Goal: Obtain resource: Download file/media

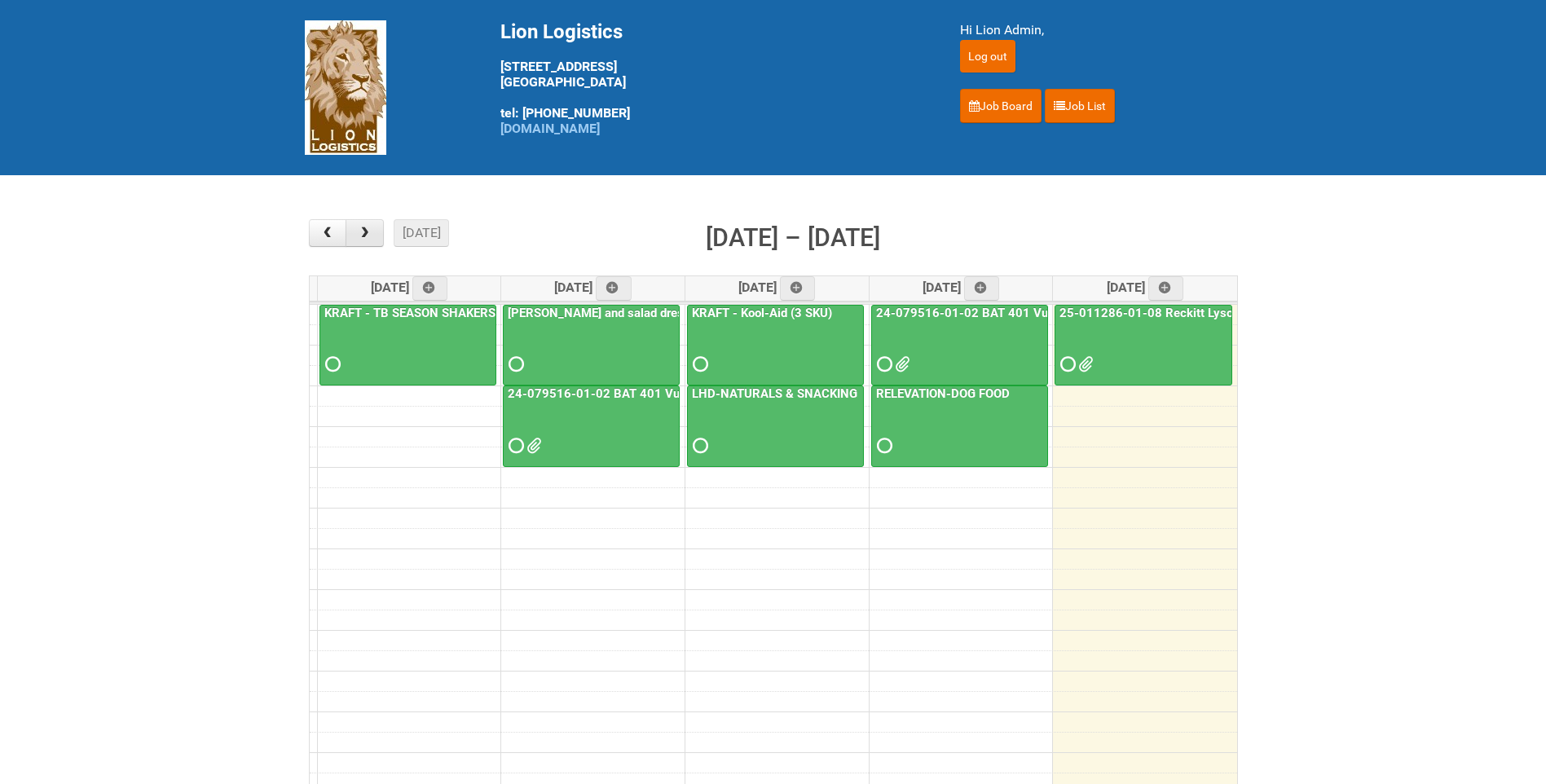
click at [375, 227] on button "button" at bounding box center [364, 233] width 38 height 28
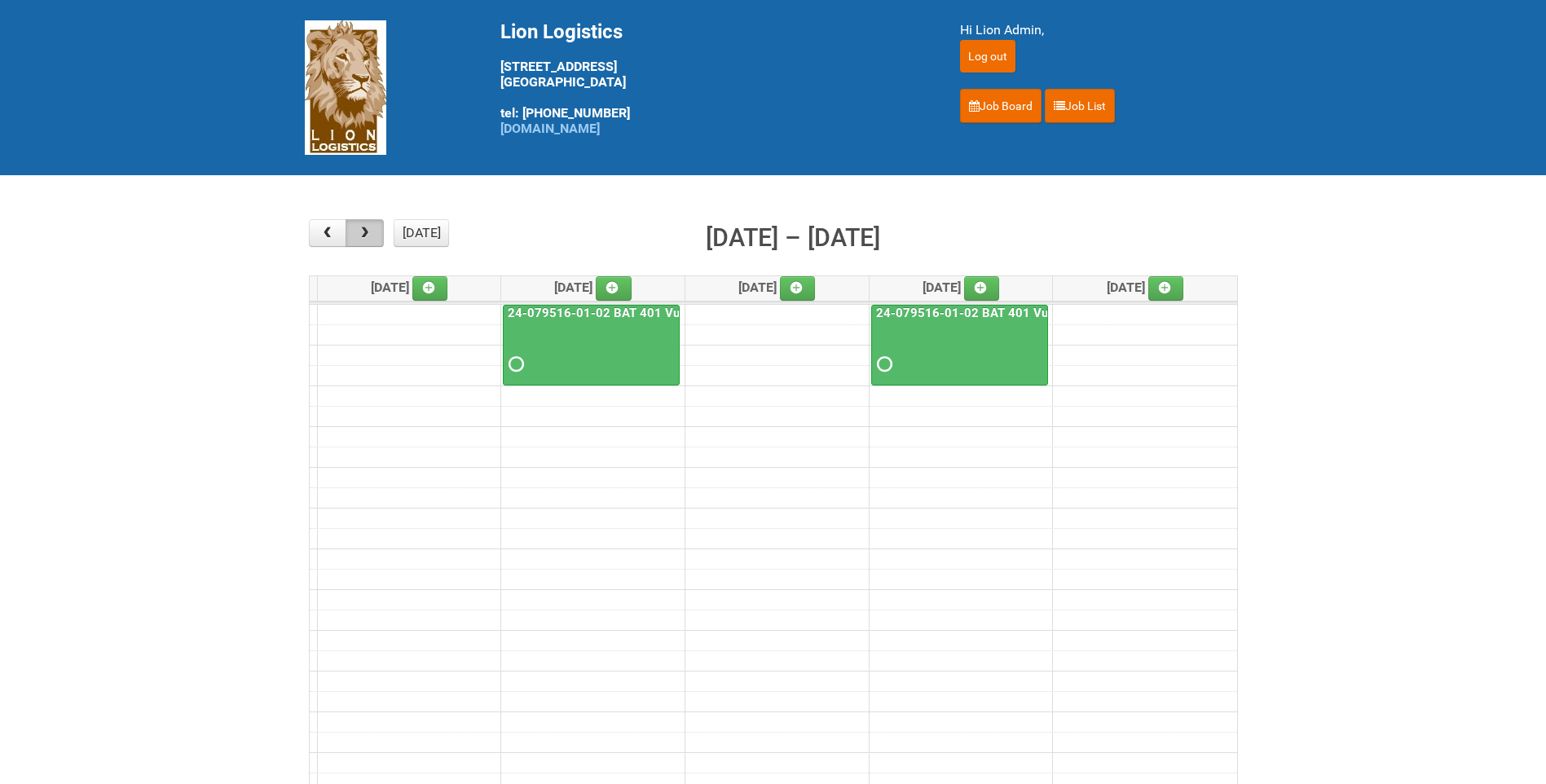
click at [375, 227] on button "button" at bounding box center [364, 233] width 38 height 28
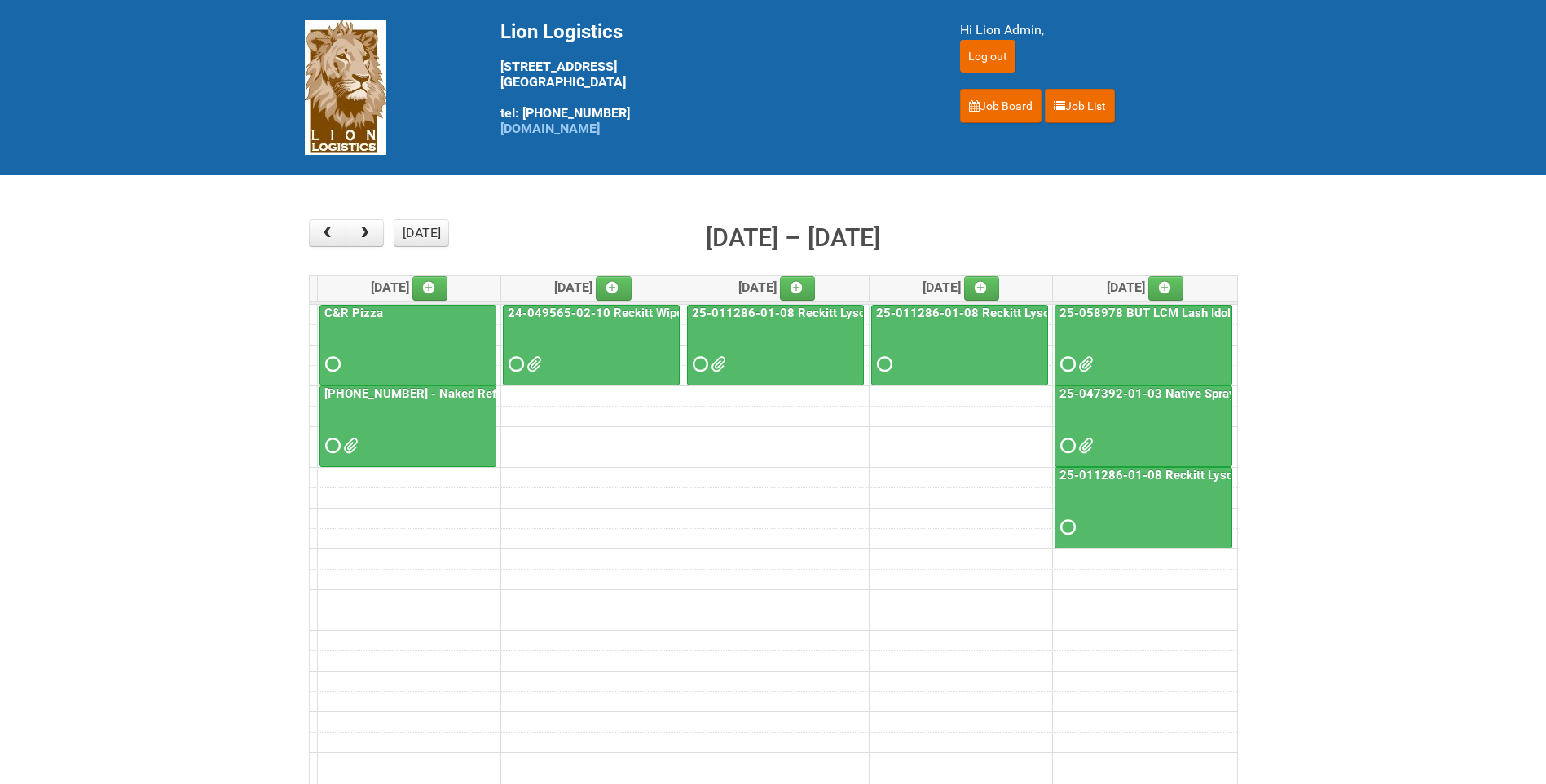
click at [718, 374] on div at bounding box center [776, 349] width 174 height 53
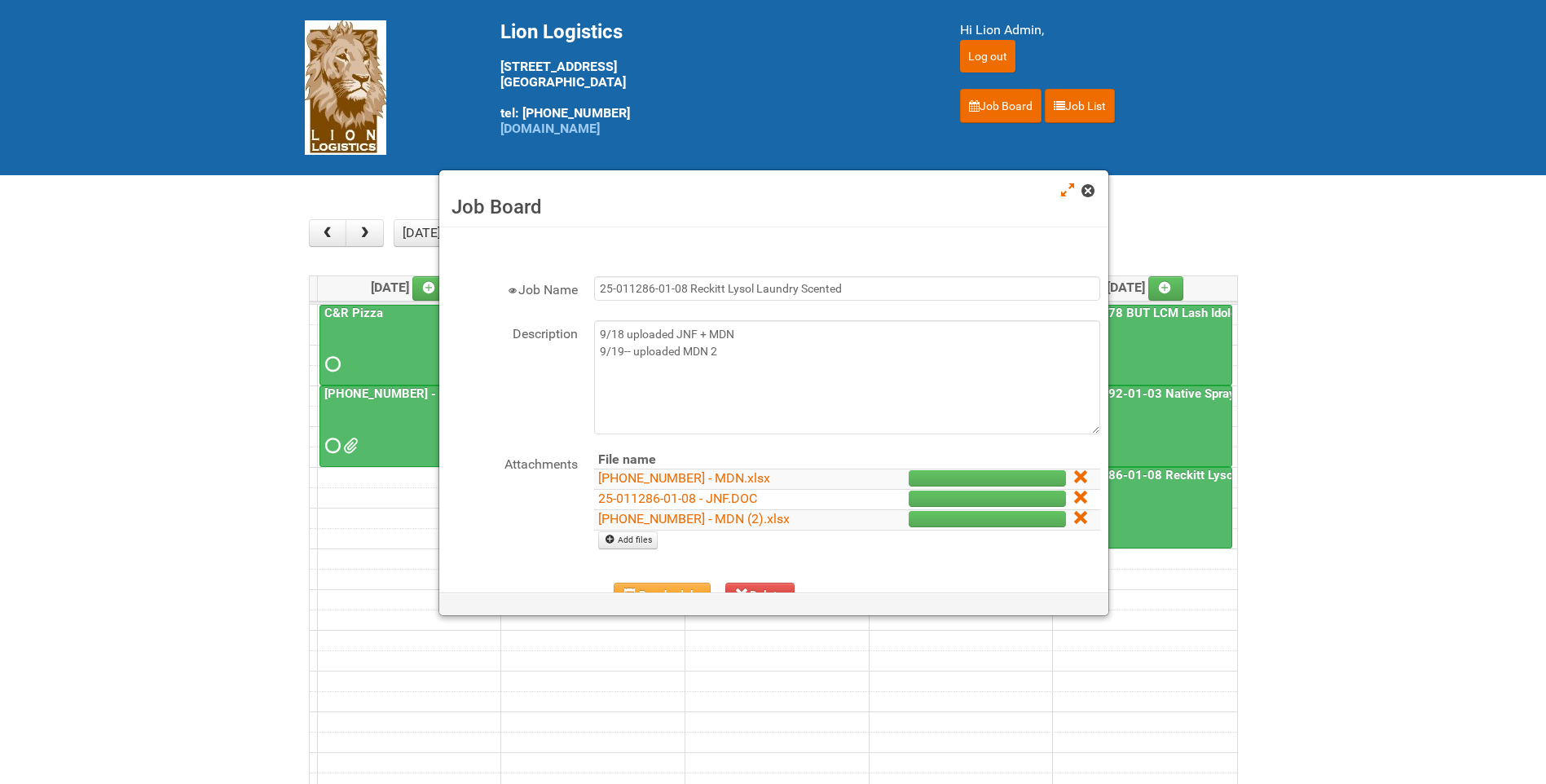
click at [1094, 198] on link at bounding box center [1088, 191] width 15 height 19
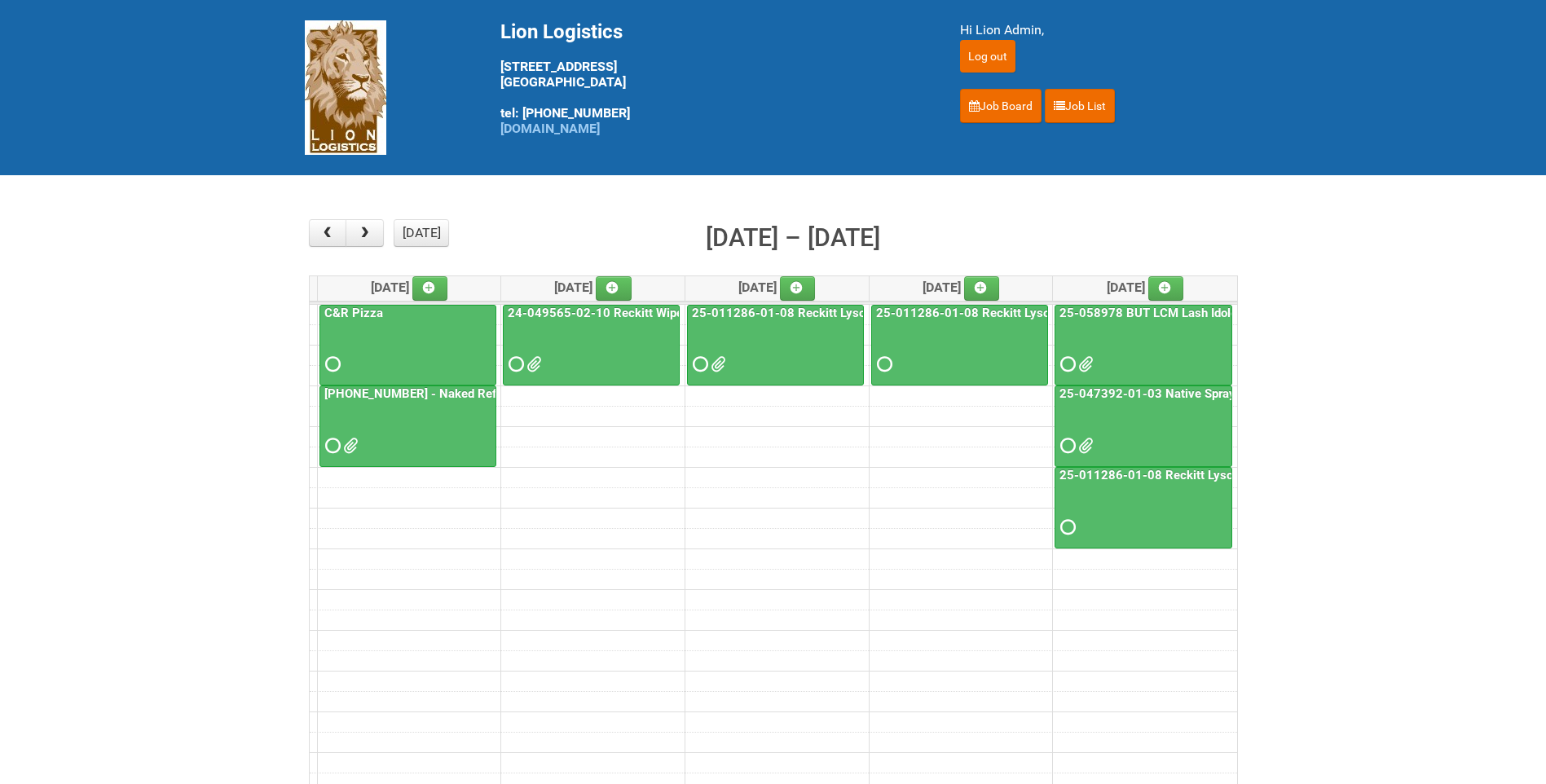
click at [552, 361] on div at bounding box center [591, 349] width 174 height 53
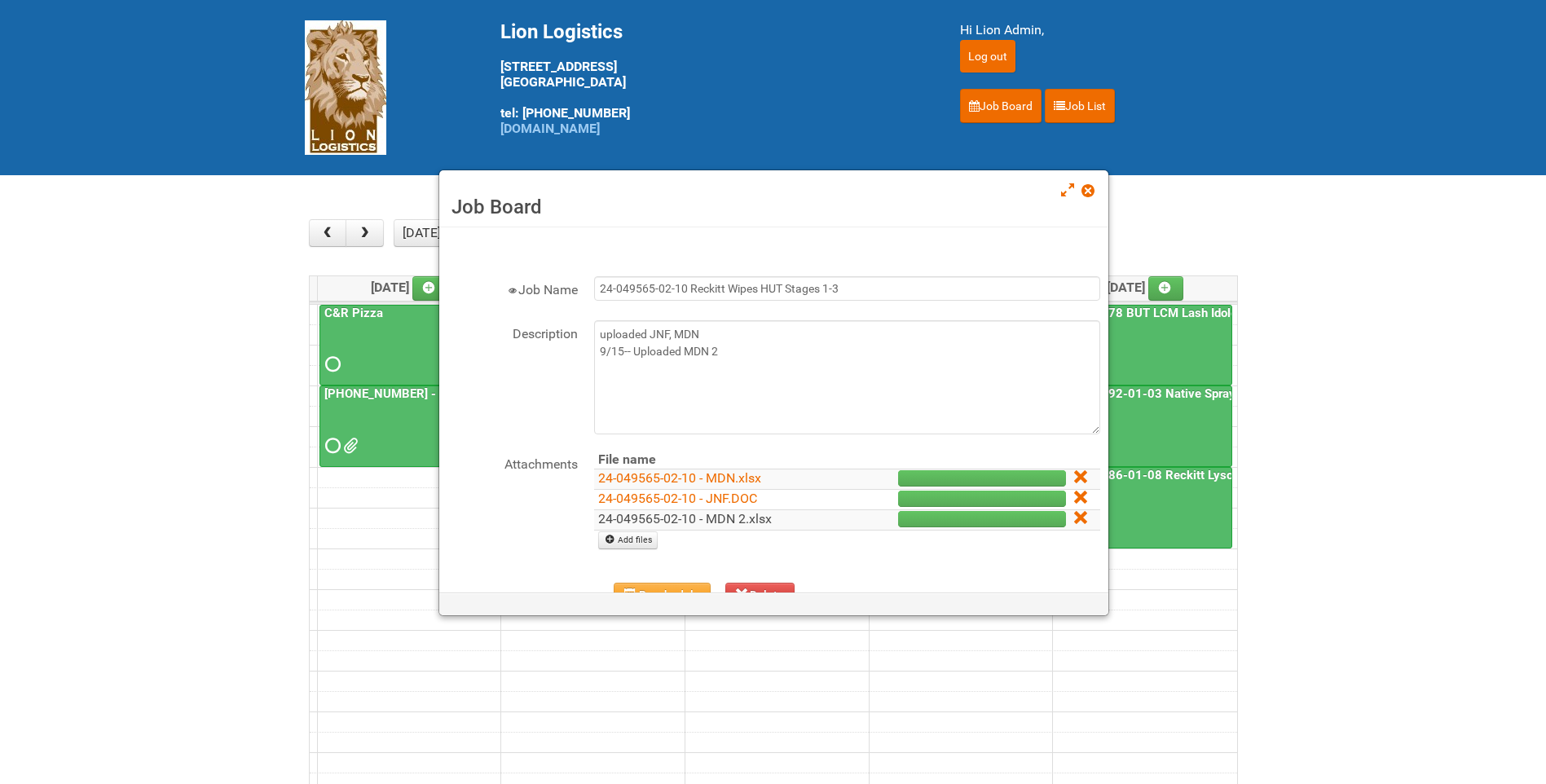
click at [701, 523] on link "24-049565-02-10 - MDN 2.xlsx" at bounding box center [685, 519] width 174 height 16
click at [1087, 187] on span at bounding box center [1086, 190] width 11 height 11
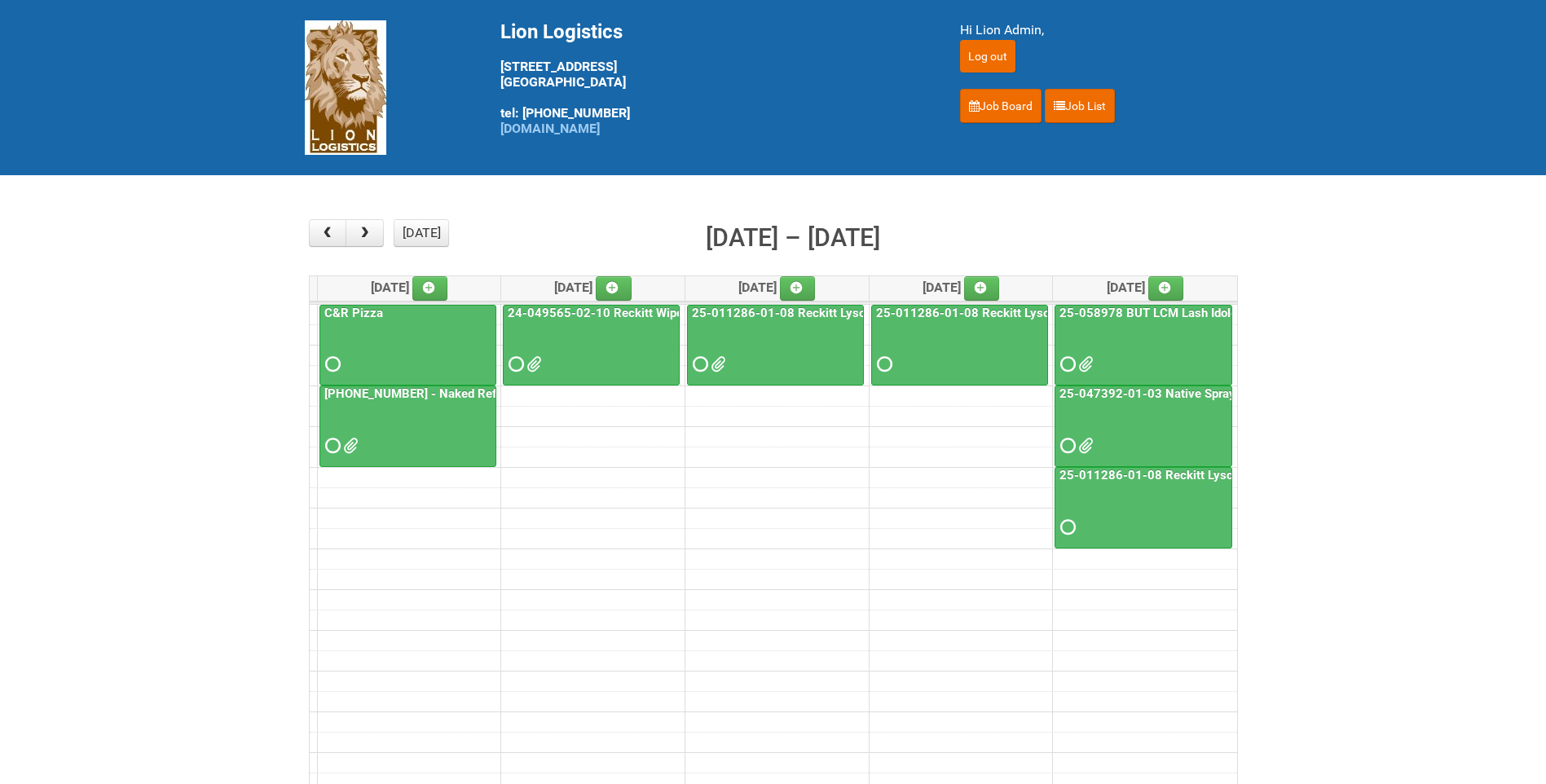
click at [742, 318] on link "25-011286-01-08 Reckitt Lysol Laundry Scented" at bounding box center [828, 312] width 277 height 15
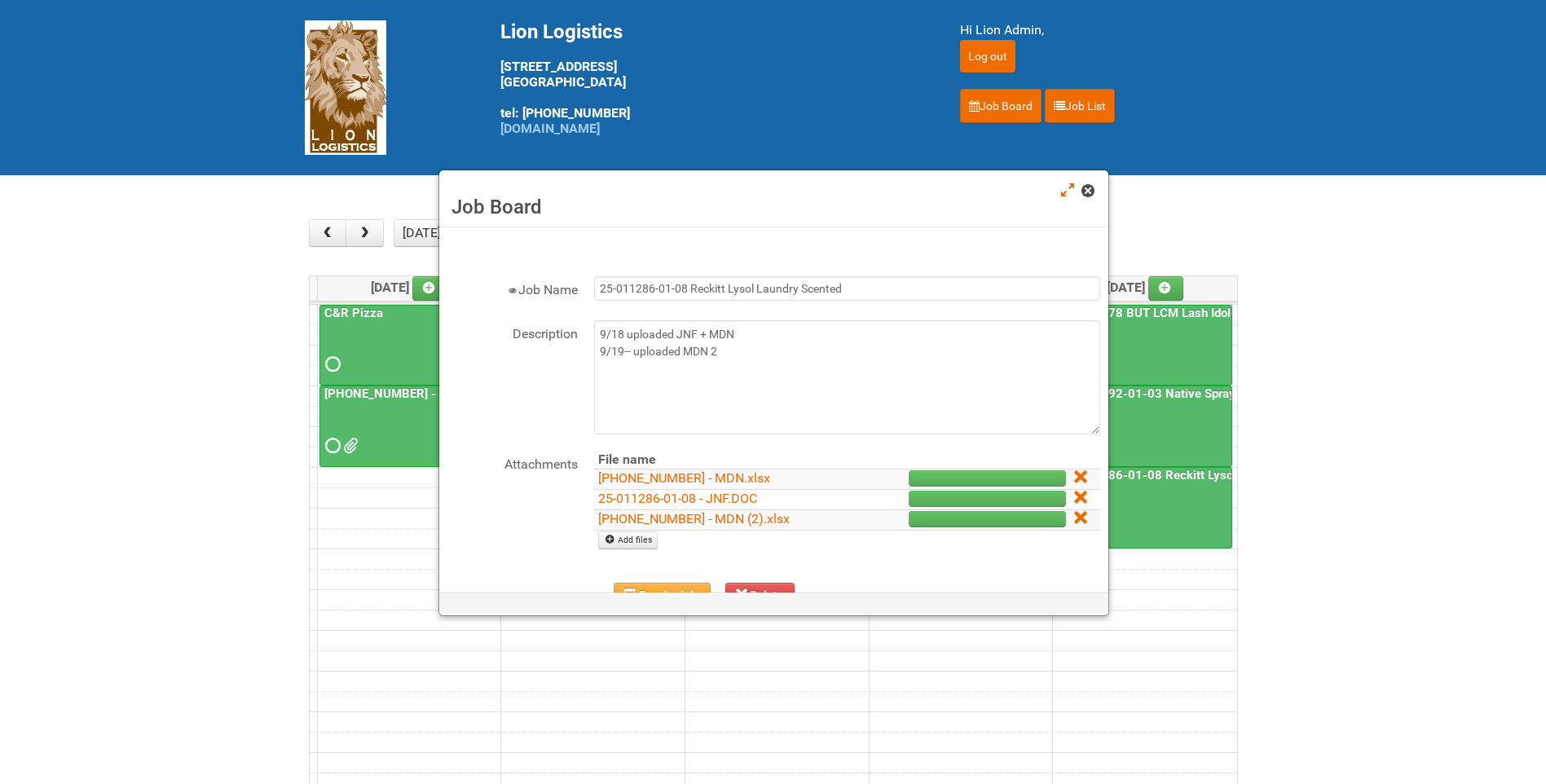
click at [1084, 190] on span at bounding box center [1086, 190] width 11 height 11
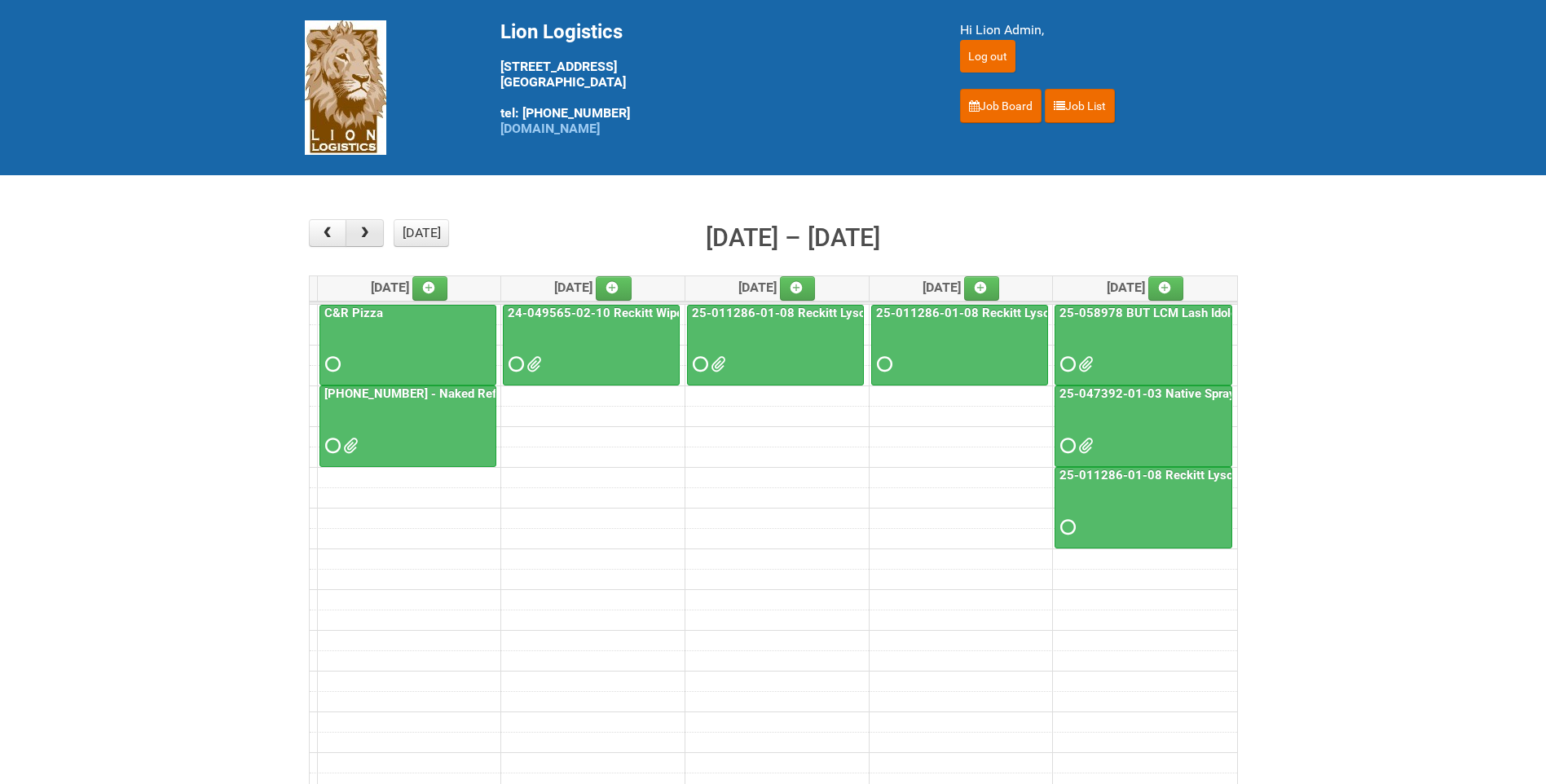
click at [369, 231] on span "button" at bounding box center [364, 233] width 16 height 13
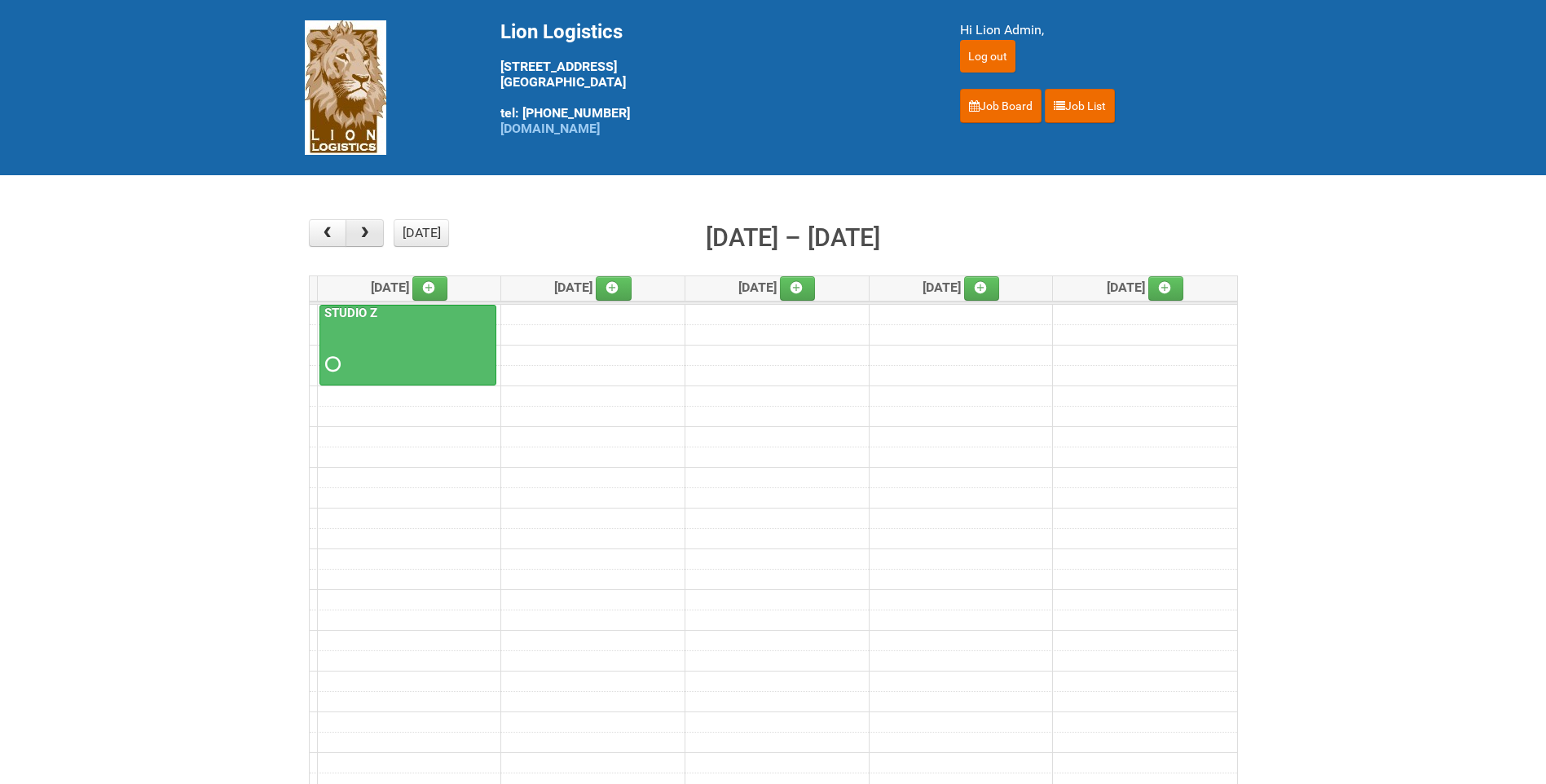
click at [369, 231] on span "button" at bounding box center [364, 233] width 16 height 13
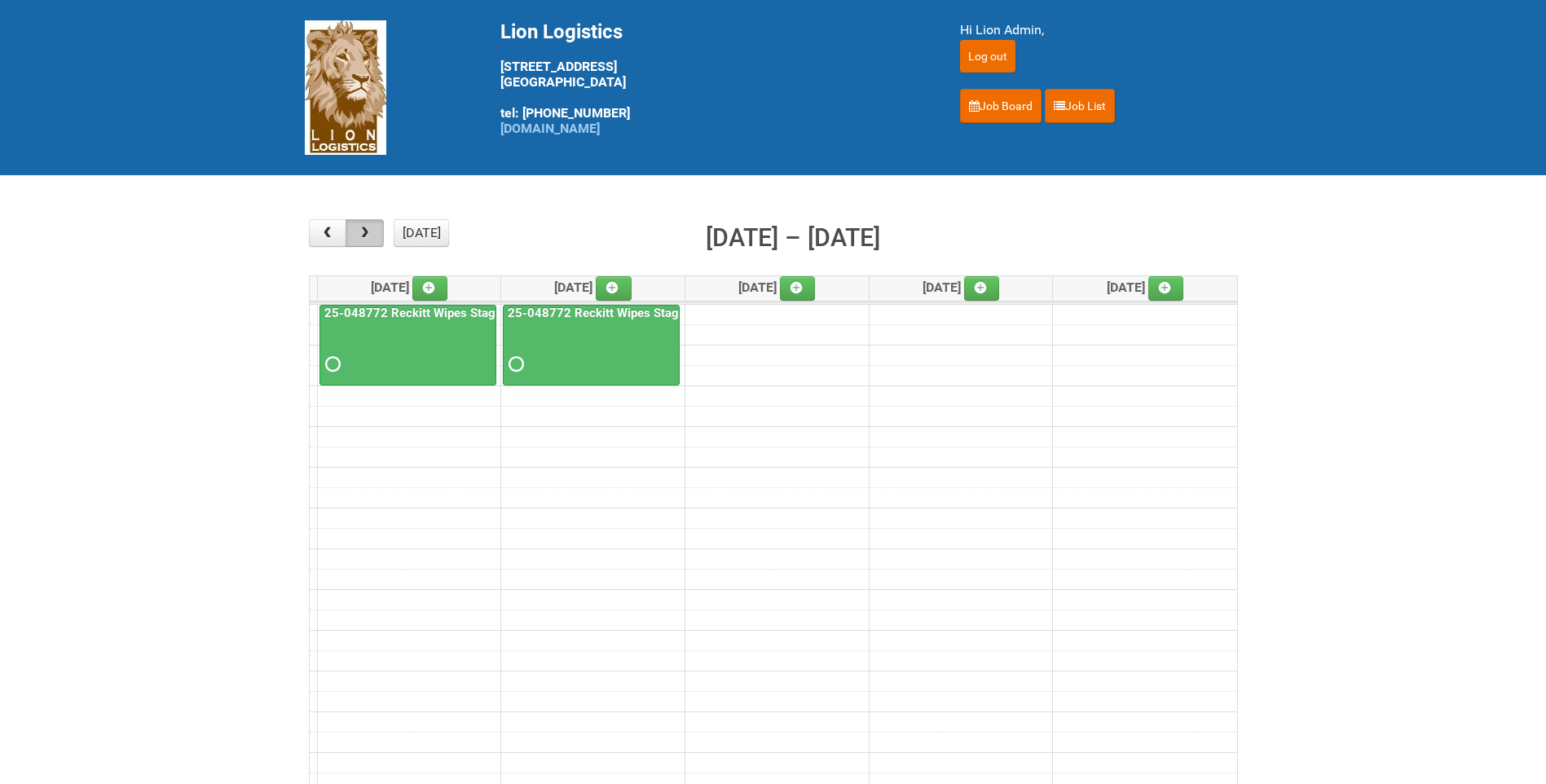
click at [365, 230] on span "button" at bounding box center [364, 233] width 16 height 13
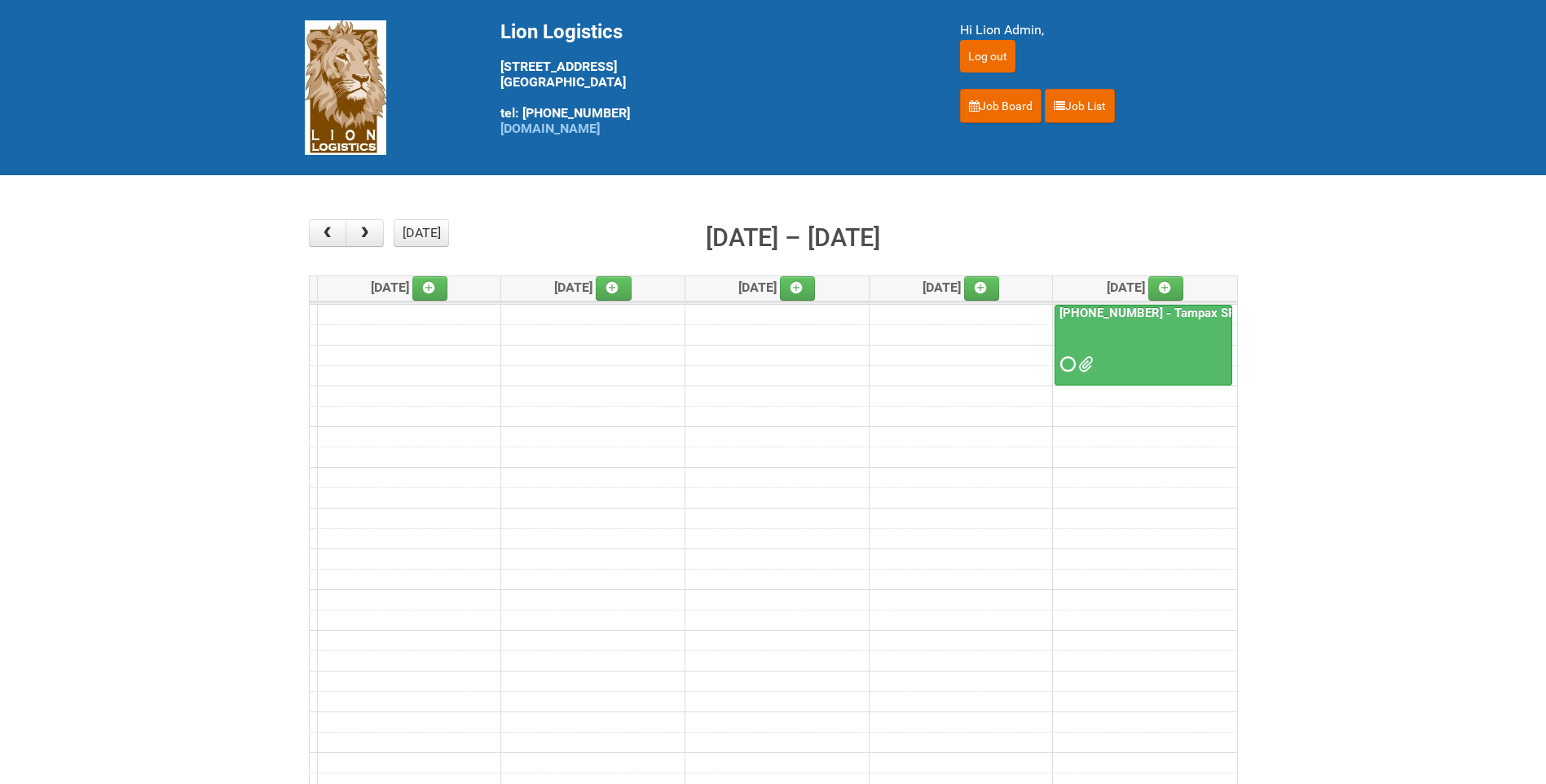
click at [1089, 368] on span at bounding box center [1084, 364] width 11 height 11
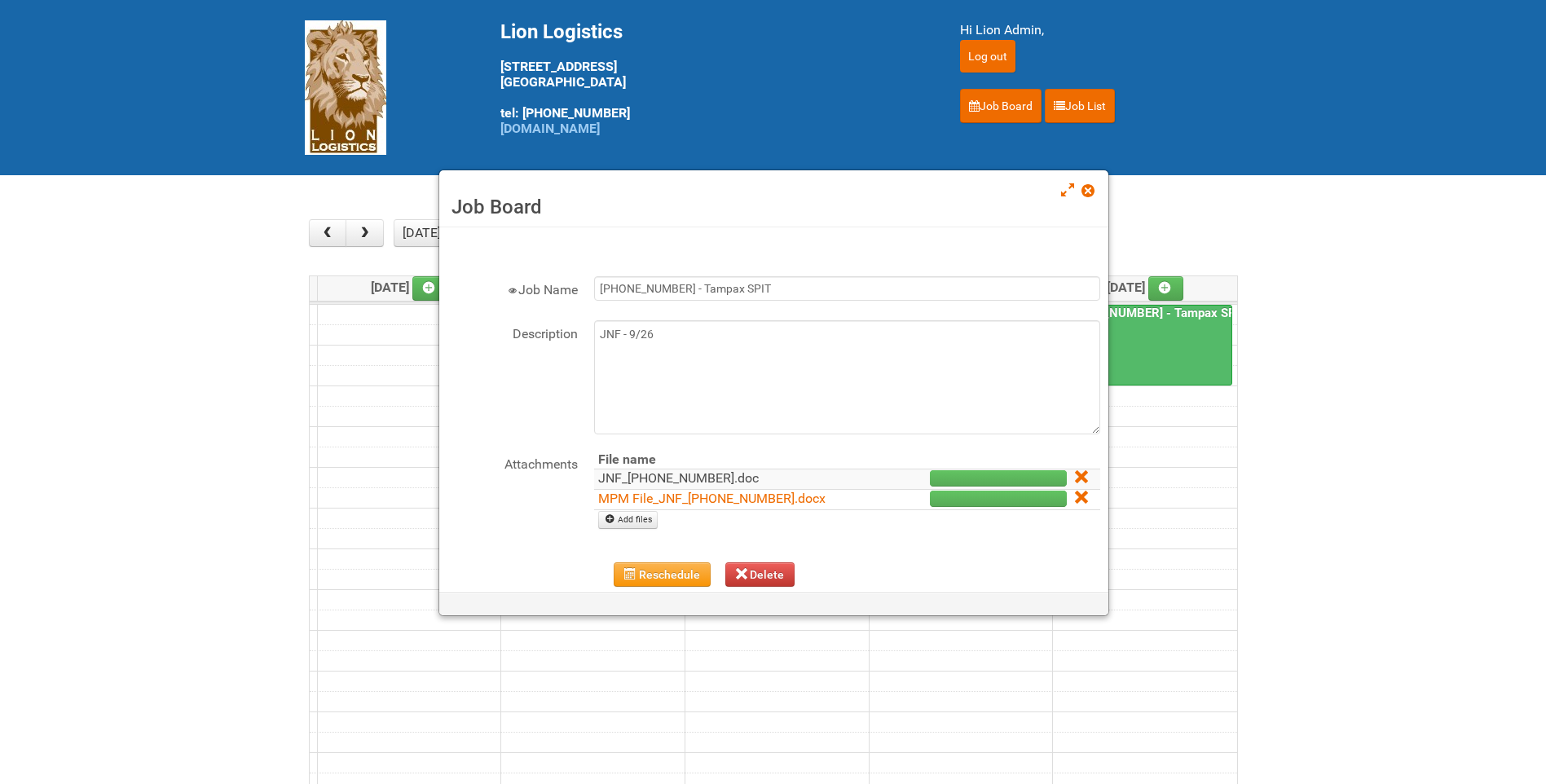
click at [681, 480] on link "JNF_[PHONE_NUMBER].doc" at bounding box center [679, 477] width 161 height 16
click at [731, 498] on link "MPM File_JNF_[PHONE_NUMBER].docx" at bounding box center [712, 497] width 227 height 16
click at [771, 505] on link "MPM File_JNF_[PHONE_NUMBER].docx" at bounding box center [712, 497] width 227 height 16
